Goal: Task Accomplishment & Management: Use online tool/utility

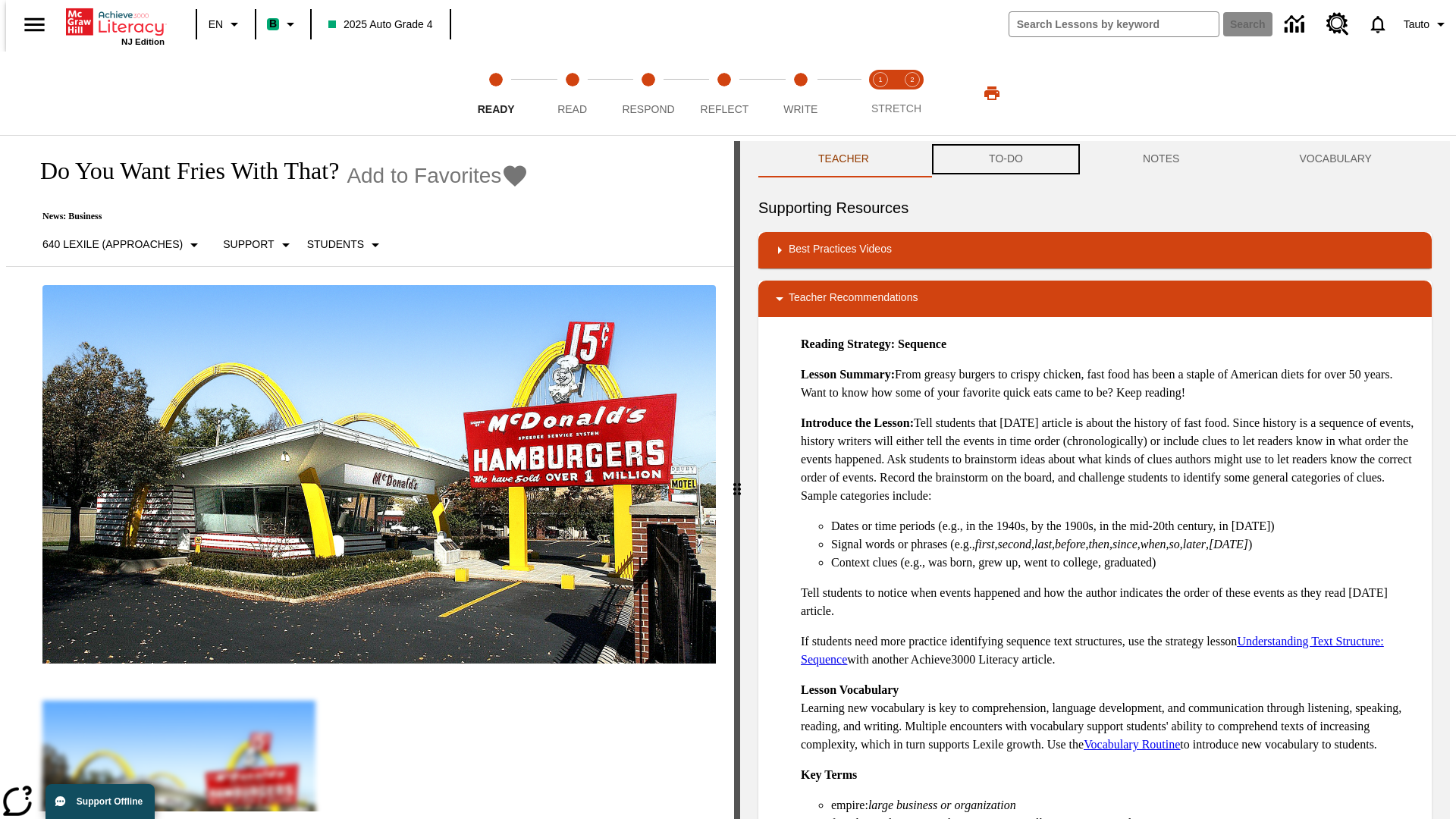
click at [1005, 159] on button "TO-DO" at bounding box center [1006, 159] width 154 height 37
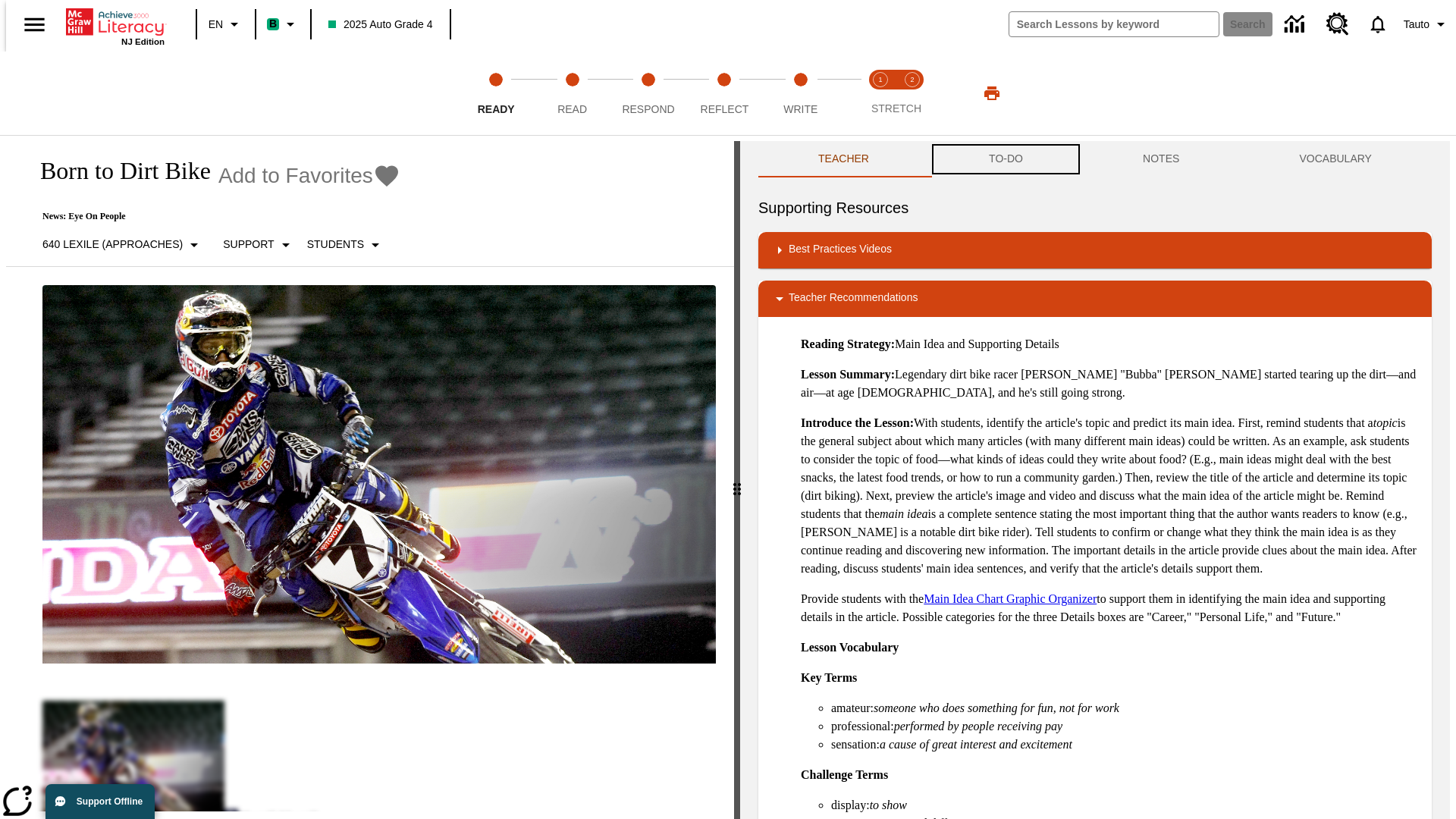
click at [1005, 159] on button "TO-DO" at bounding box center [1006, 159] width 154 height 37
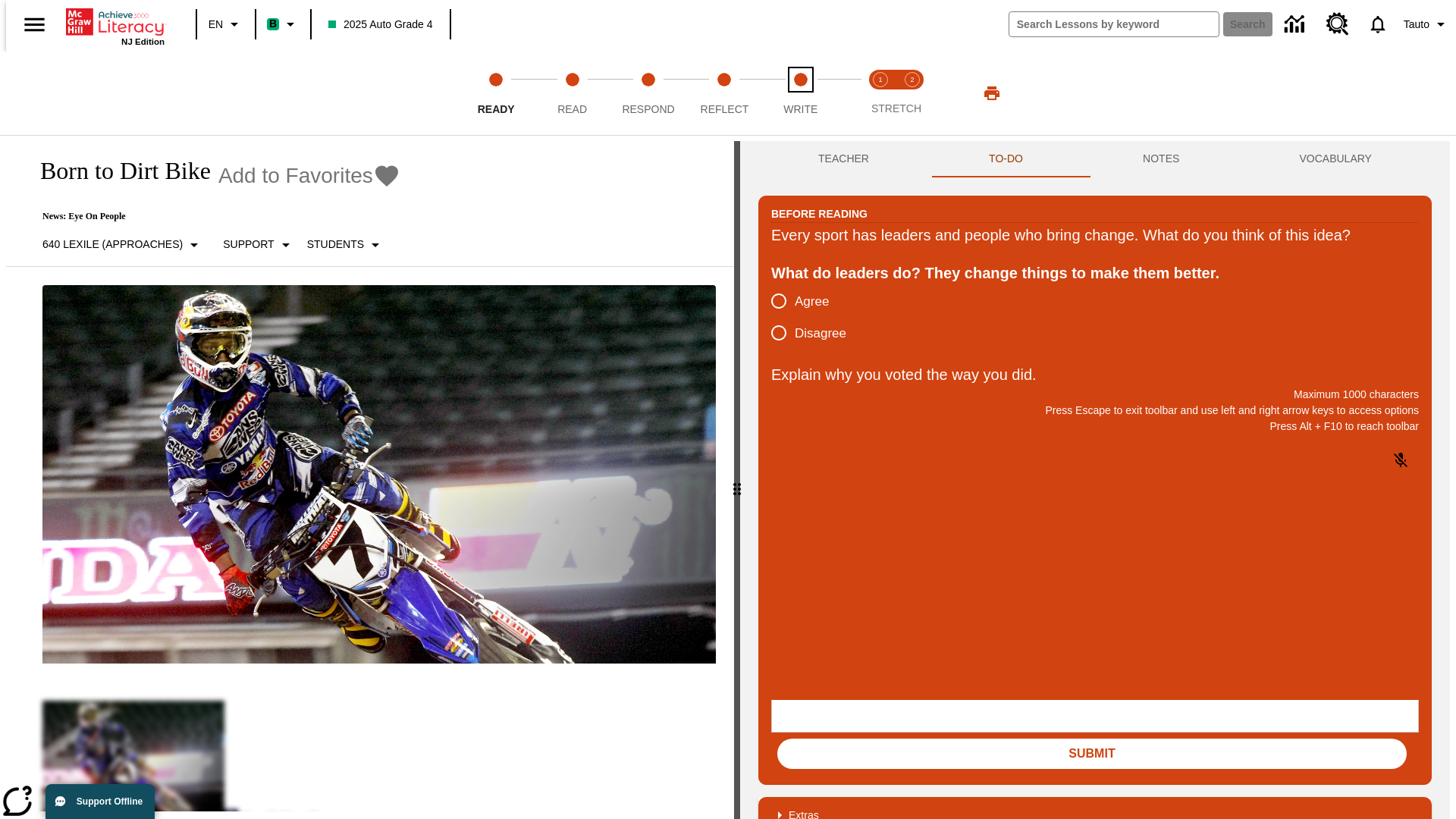
click at [800, 93] on span "Write" at bounding box center [800, 103] width 34 height 27
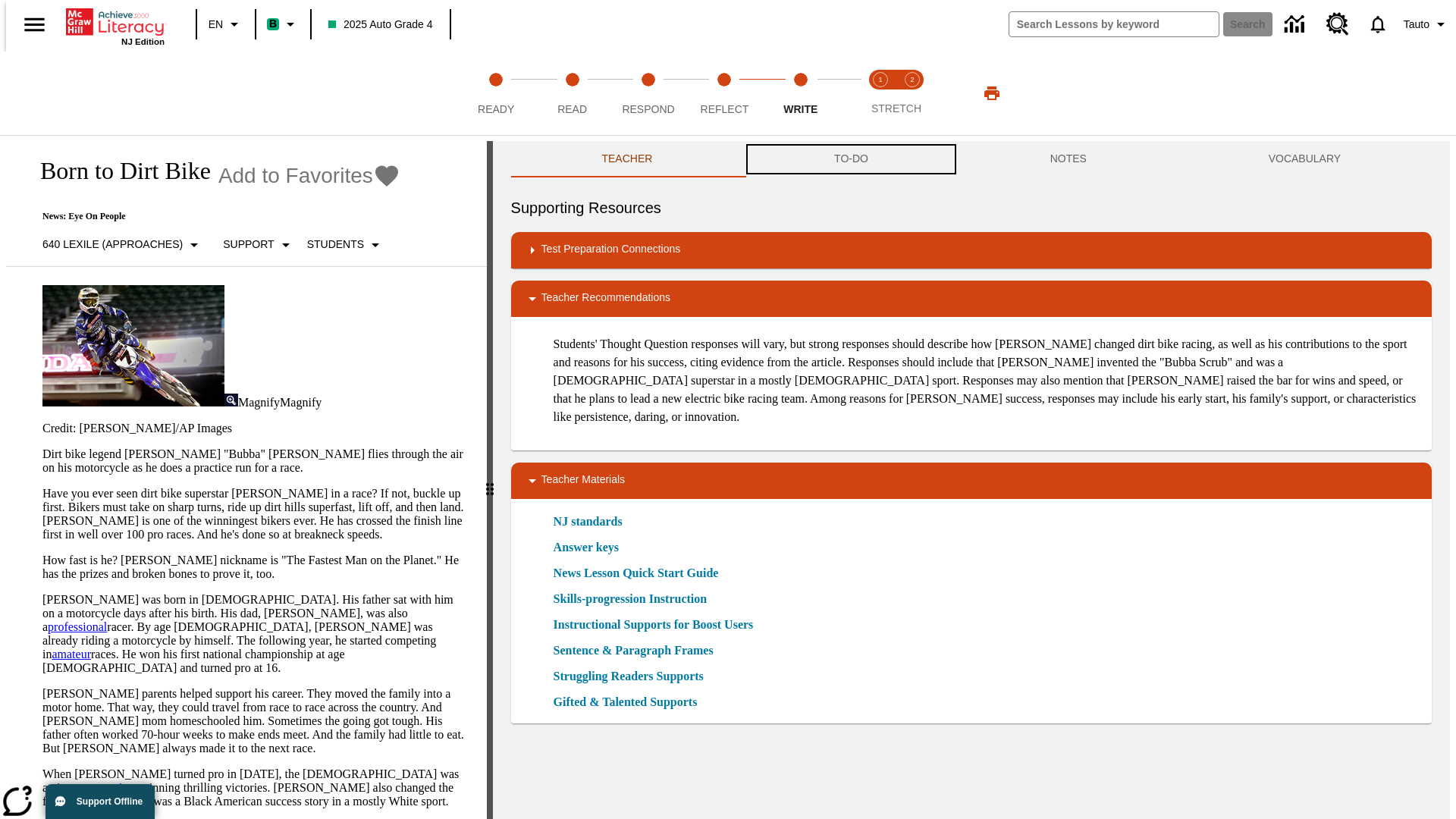
scroll to position [1, 0]
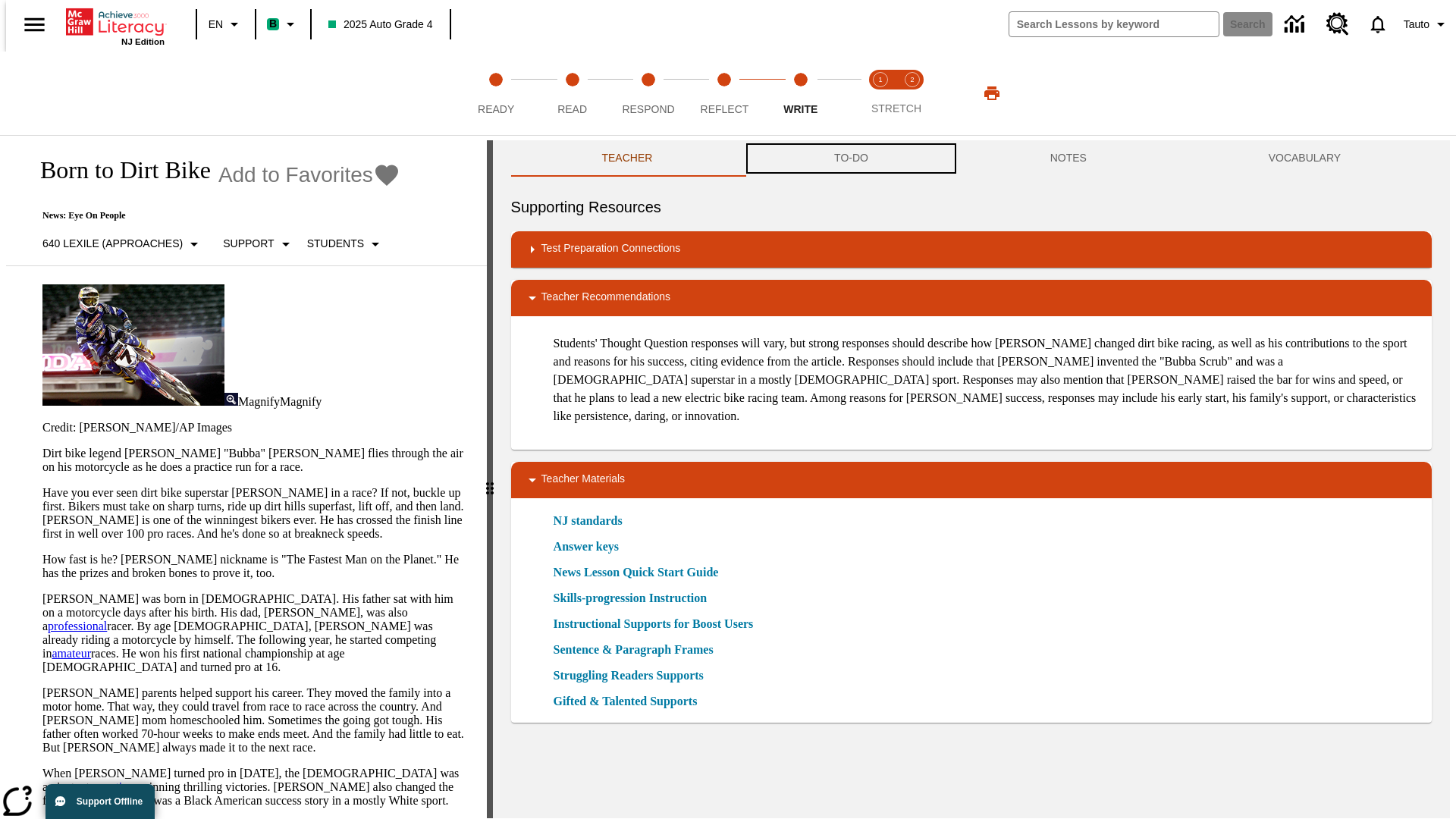
click at [850, 159] on button "TO-DO" at bounding box center [851, 159] width 216 height 37
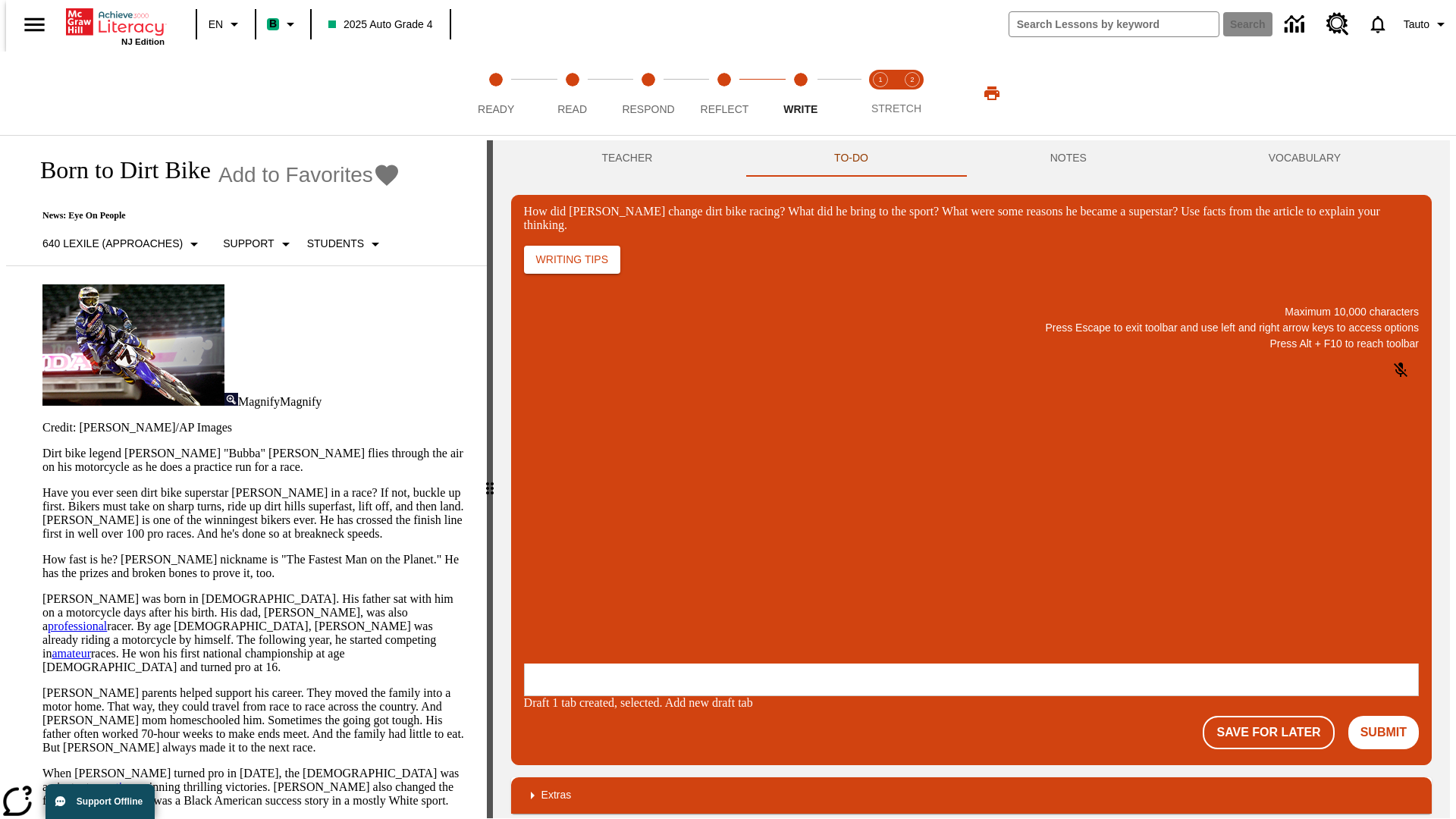
scroll to position [0, 0]
click at [1278, 716] on button "Save For Later" at bounding box center [1268, 732] width 131 height 33
